Goal: Task Accomplishment & Management: Use online tool/utility

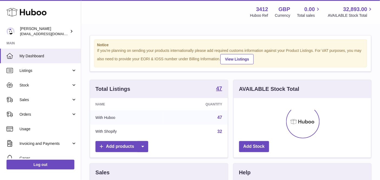
scroll to position [84, 138]
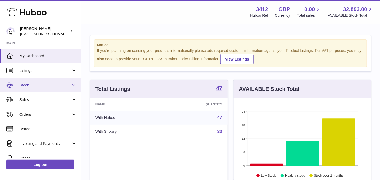
click at [26, 88] on link "Stock" at bounding box center [40, 85] width 81 height 15
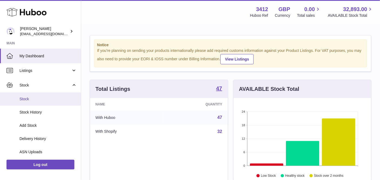
click at [44, 101] on span "Stock" at bounding box center [47, 99] width 57 height 5
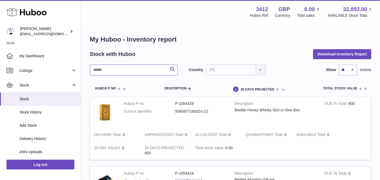
click at [137, 69] on input "text" at bounding box center [134, 70] width 88 height 11
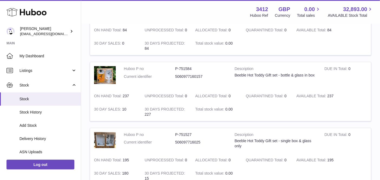
scroll to position [96, 0]
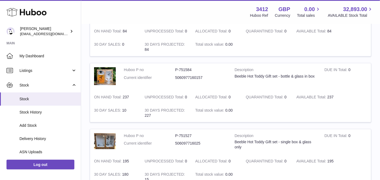
type input "*********"
